Goal: Information Seeking & Learning: Learn about a topic

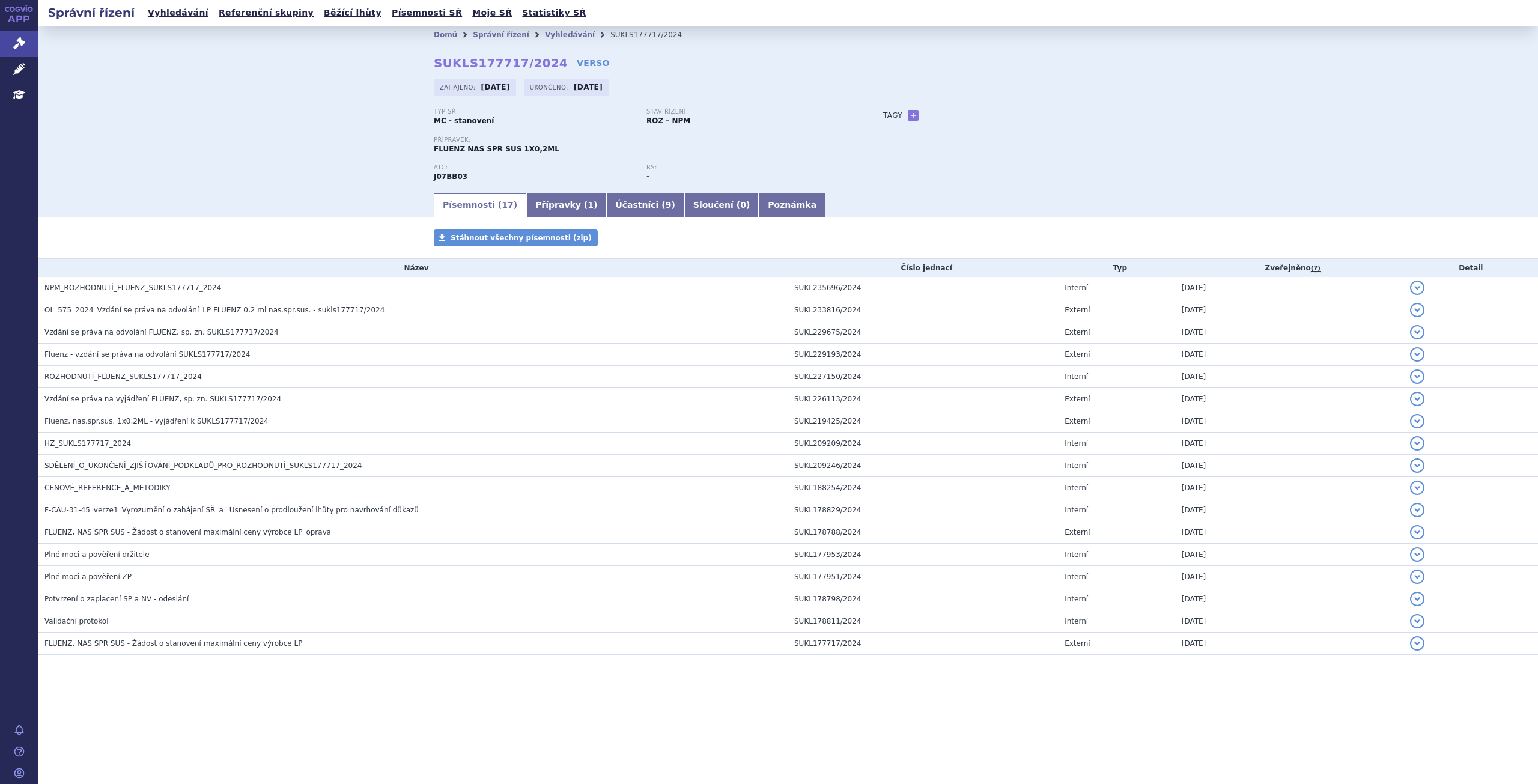
click at [1048, 181] on div "Typ SŘ: MC - stanovení Stav řízení: ROZ – NPM Přípravek: FLUENZ NAS SPR SUS 1X0…" at bounding box center [788, 149] width 709 height 83
click at [1163, 79] on div "Domů Správní řízení Vyhledávání SUKLS177717/2024 SUKLS177717/2024 VERSO Zahájen…" at bounding box center [788, 118] width 757 height 148
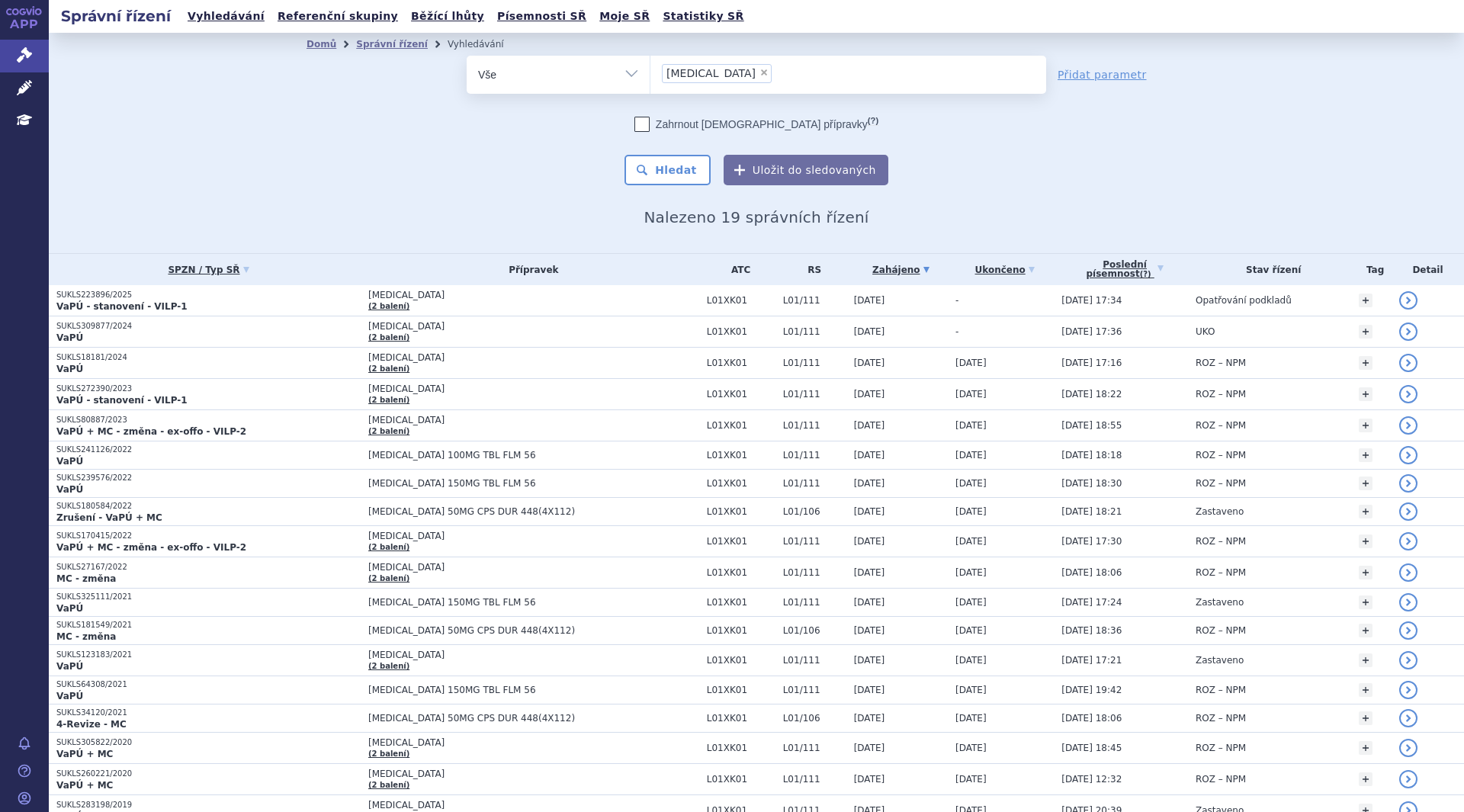
click at [313, 22] on link "Referenční skupiny" at bounding box center [338, 16] width 130 height 21
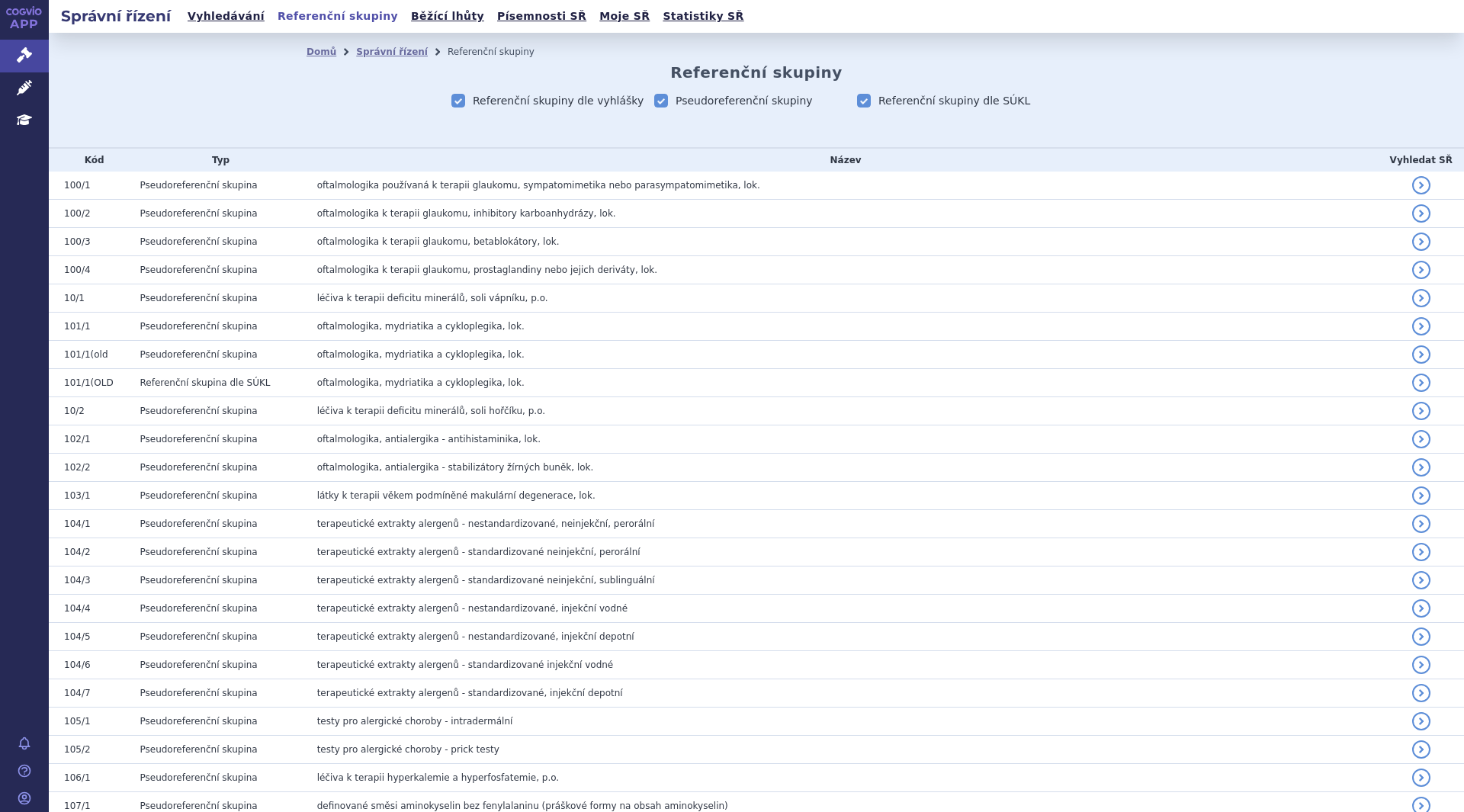
click at [23, 89] on icon at bounding box center [24, 88] width 16 height 16
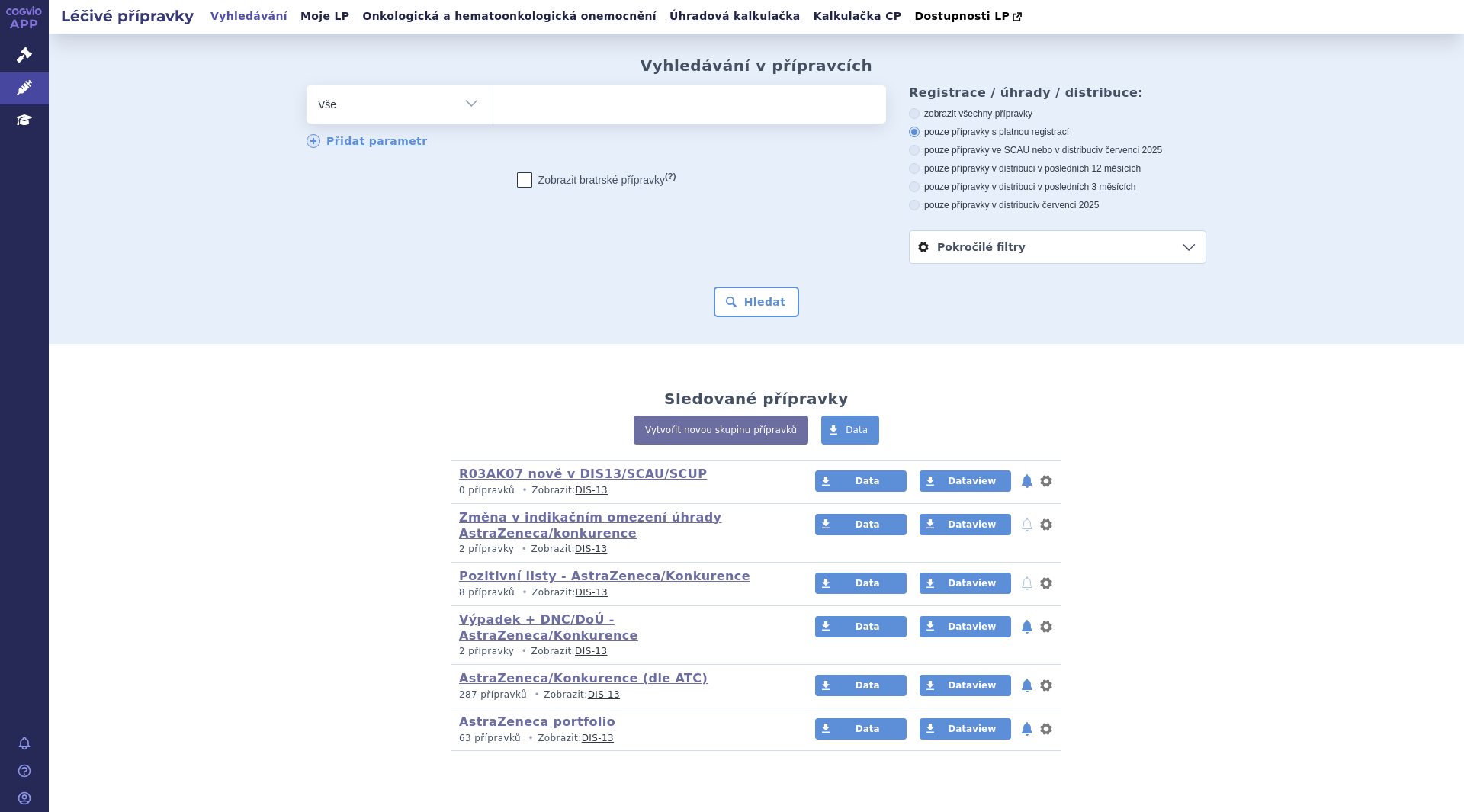
click at [519, 112] on ul at bounding box center [688, 101] width 396 height 32
click at [490, 112] on select at bounding box center [489, 104] width 1 height 38
click at [563, 237] on div "odstranit Vše Přípravek/SUKL kód MAH VPOIS ATC/Aktivní látka" at bounding box center [757, 175] width 900 height 179
click at [559, 261] on div "odstranit Vše Přípravek/SUKL kód MAH VPOIS ATC/Aktivní látka" at bounding box center [757, 175] width 900 height 179
click at [581, 106] on ul at bounding box center [688, 101] width 396 height 32
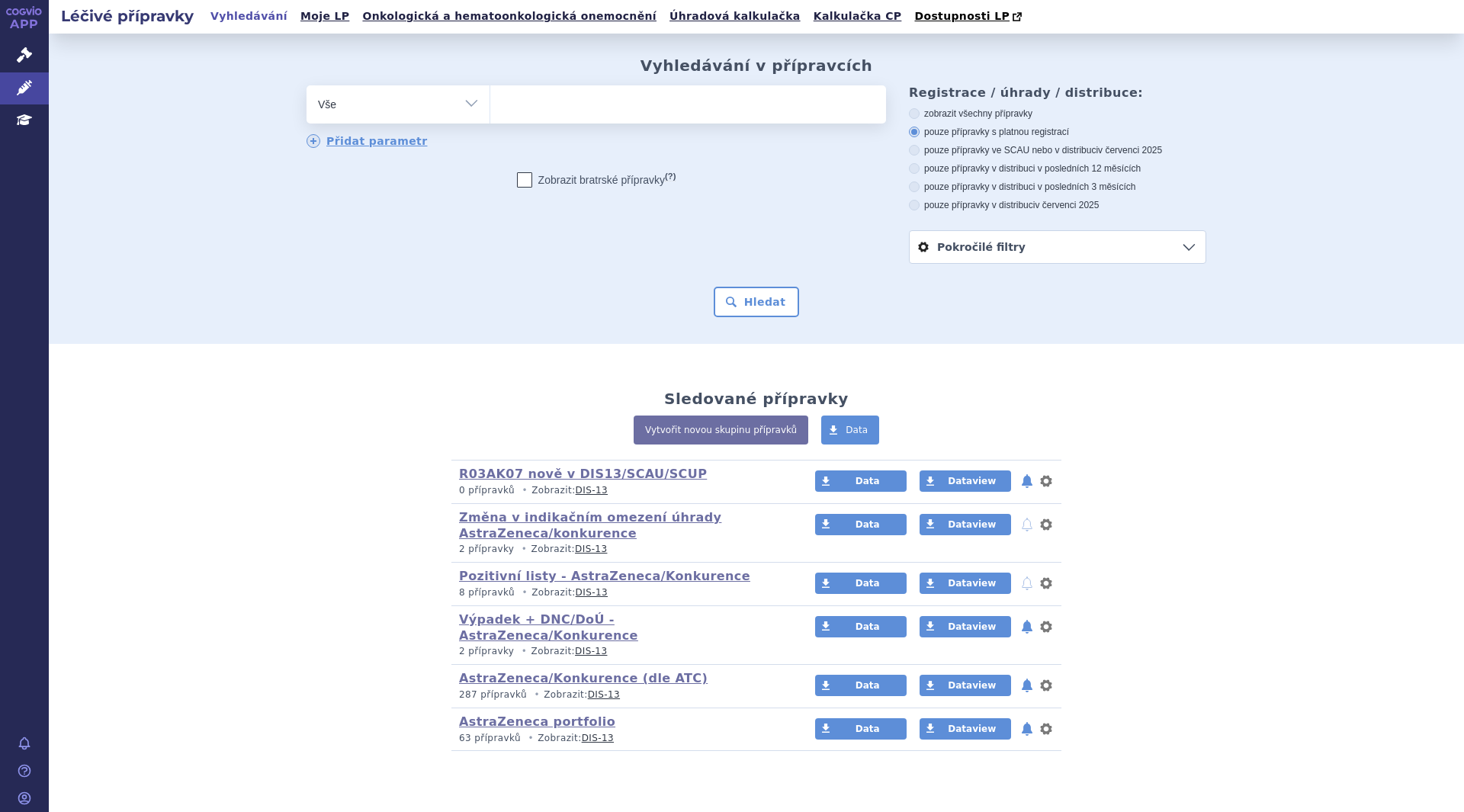
click at [490, 106] on select at bounding box center [489, 104] width 1 height 38
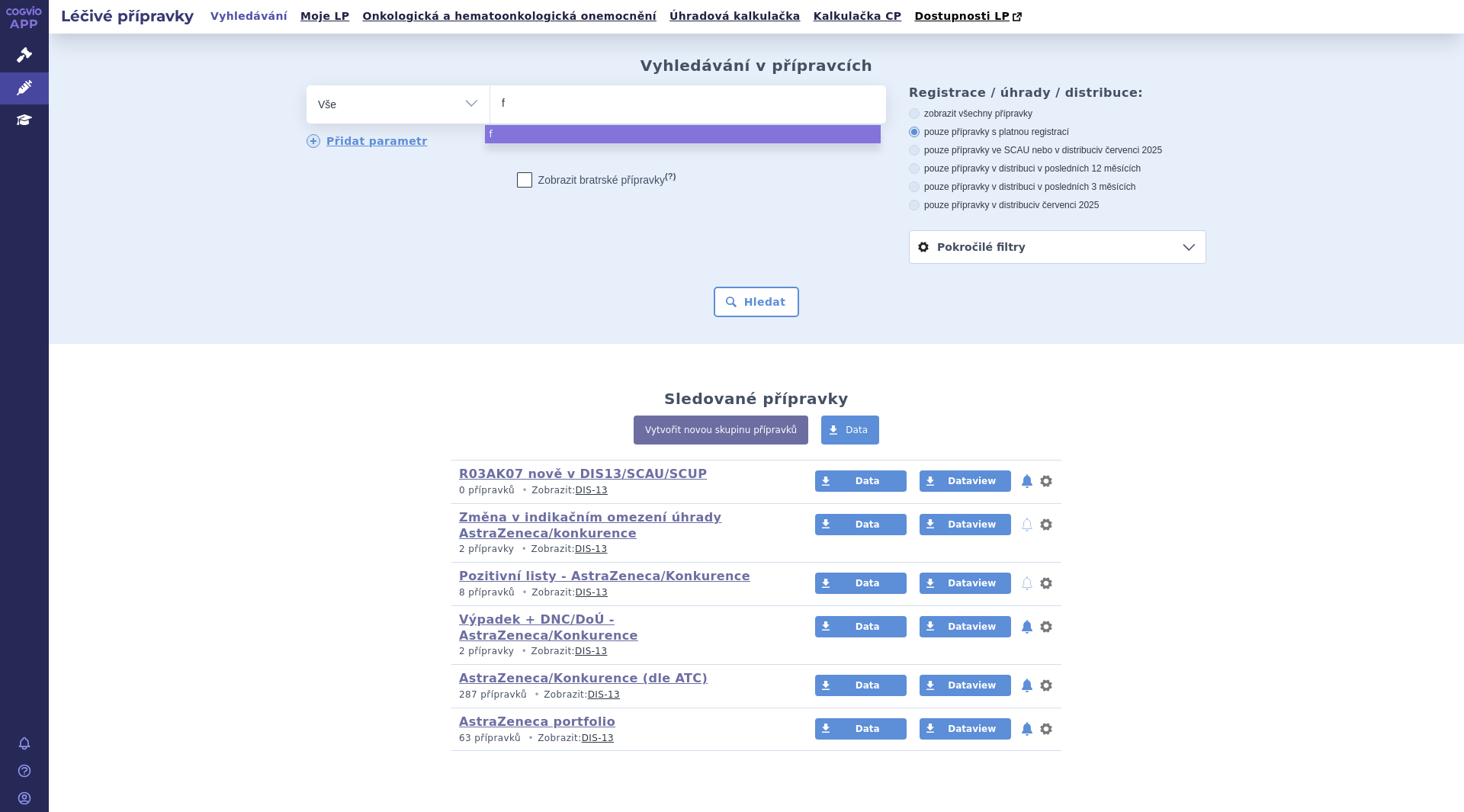
type input "fl"
type input "flu"
type input "flue"
type input "fluen"
type input "fluenz"
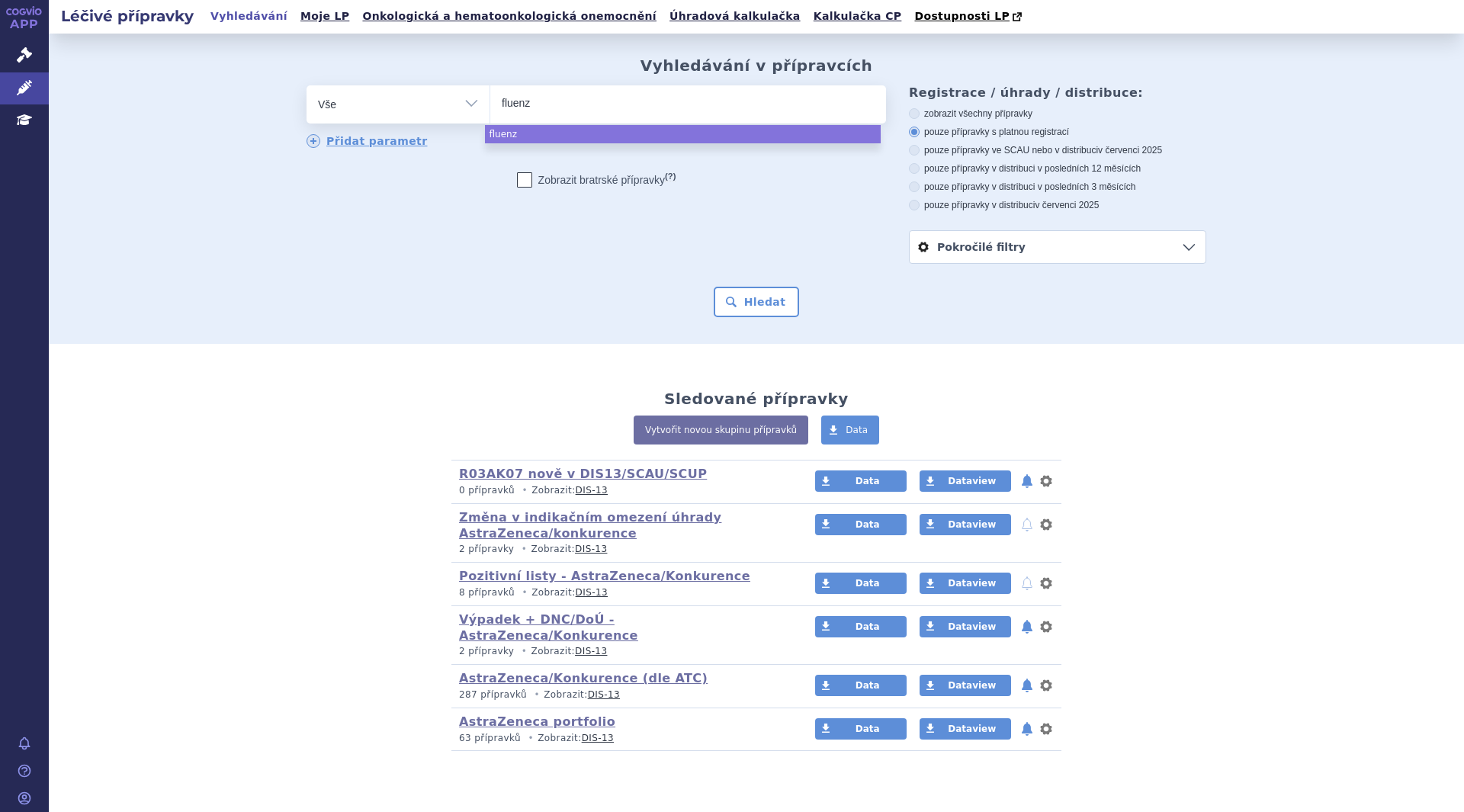
type input "fluenz"
type input "fluenz na"
type input "fluenz nas"
select select "fluenz nas"
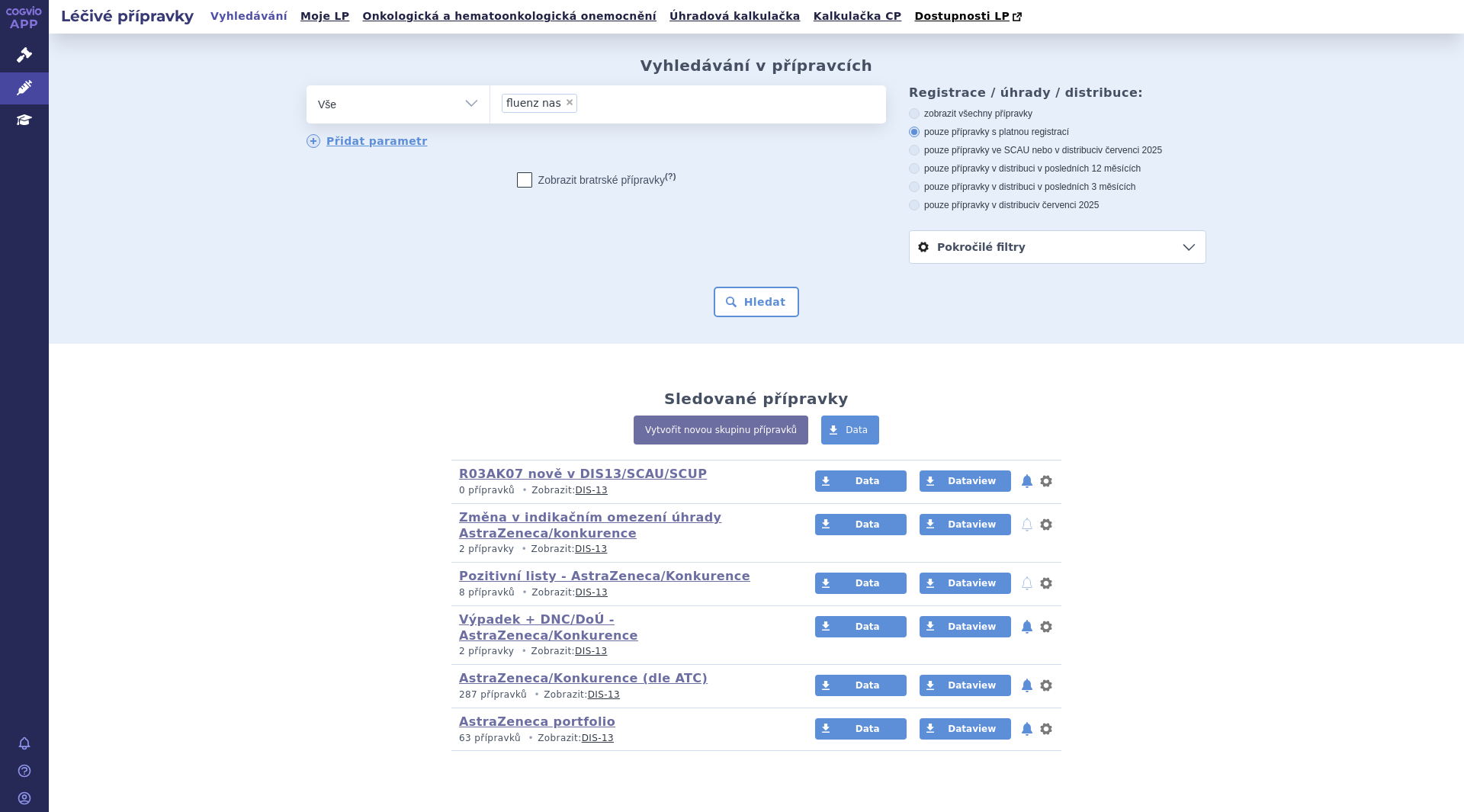
click at [729, 299] on button "Hledat" at bounding box center [757, 301] width 86 height 30
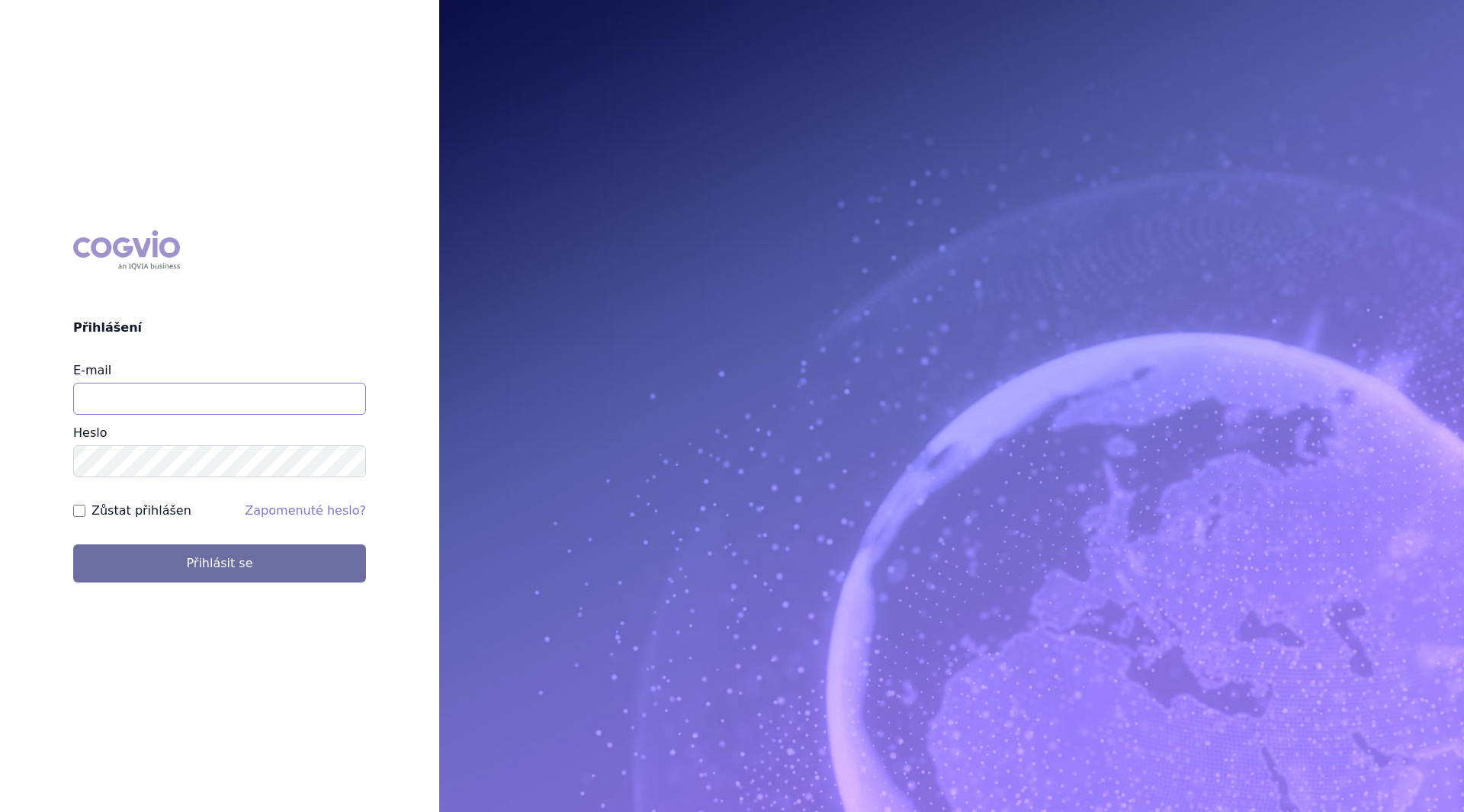
click at [203, 406] on input "E-mail" at bounding box center [219, 399] width 293 height 32
type input "pavel.pesek@astrazeneca.com"
click at [73, 545] on button "Přihlásit se" at bounding box center [219, 564] width 293 height 38
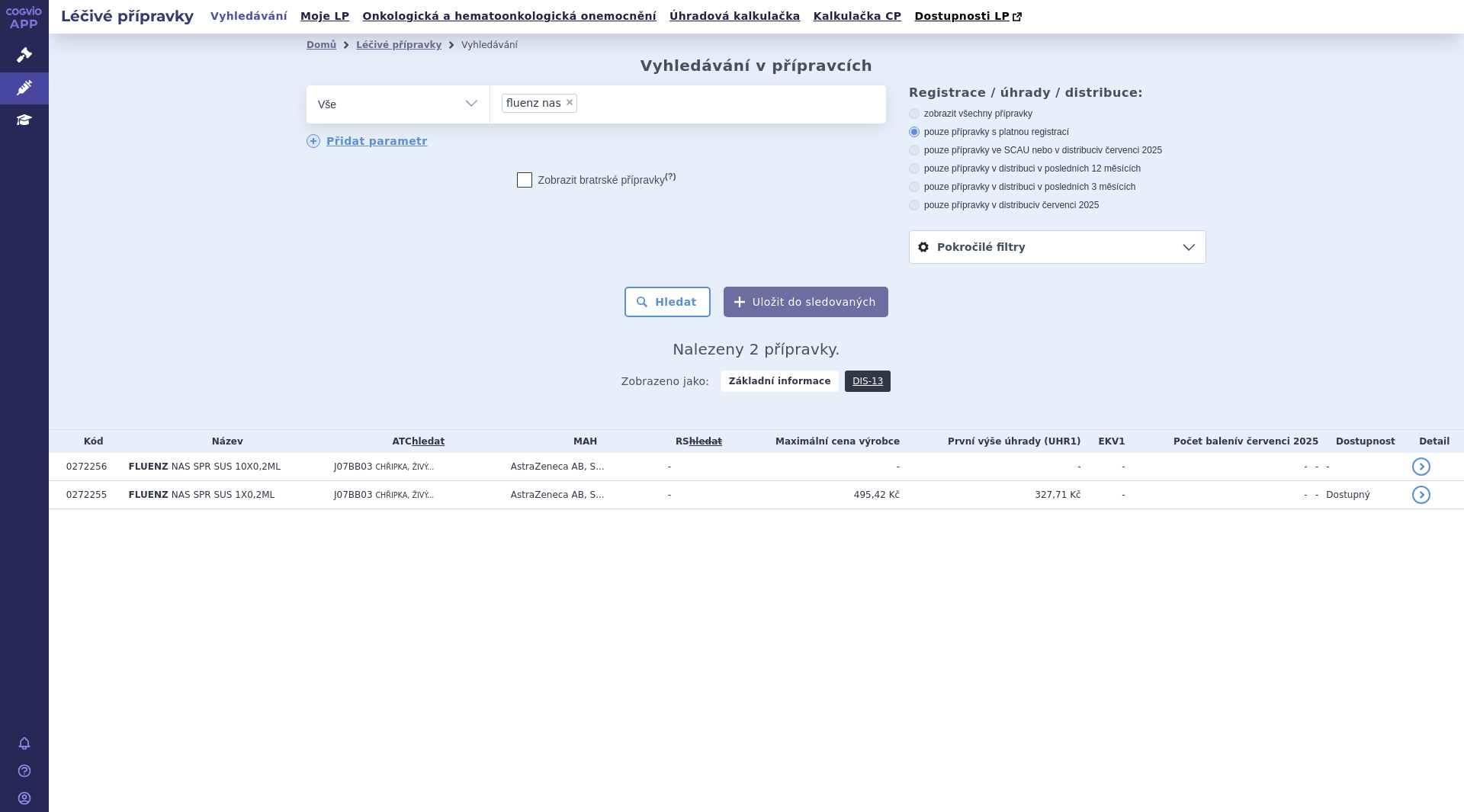
click at [308, 496] on td "FLUENZ NAS SPR SUS 1X0,2ML" at bounding box center [225, 494] width 206 height 28
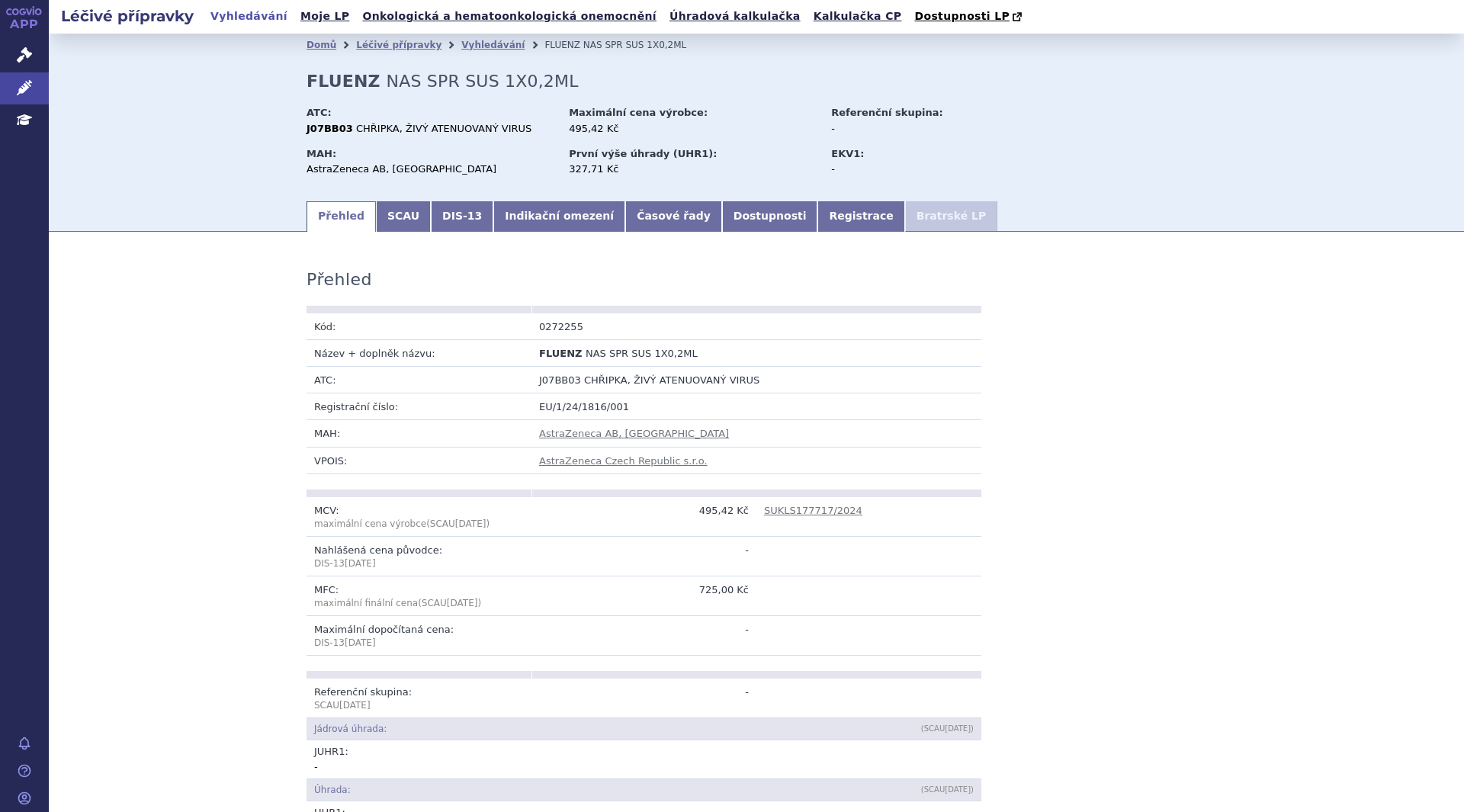
click at [631, 224] on link "Časové řady" at bounding box center [674, 216] width 97 height 30
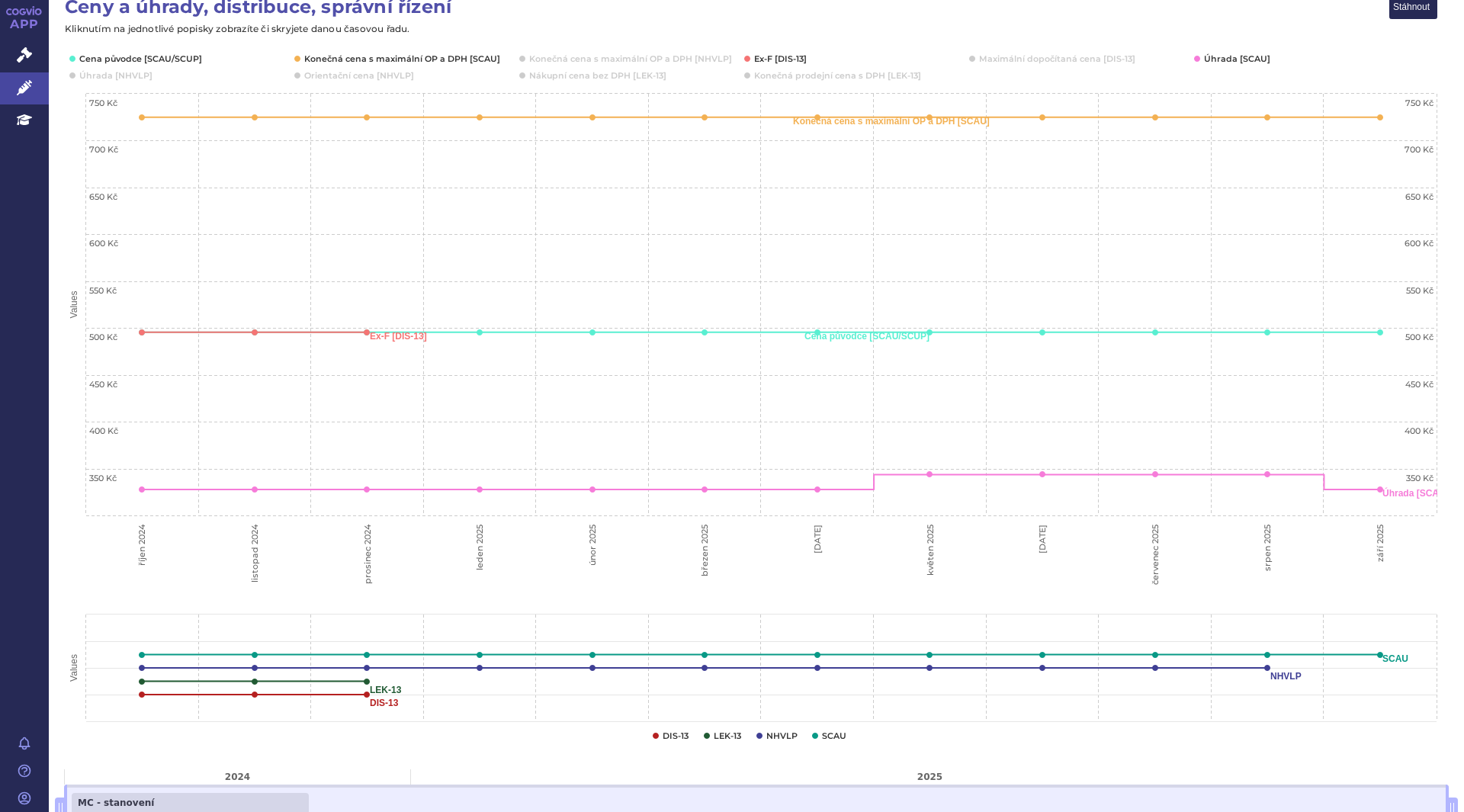
scroll to position [252, 0]
